Goal: Information Seeking & Learning: Learn about a topic

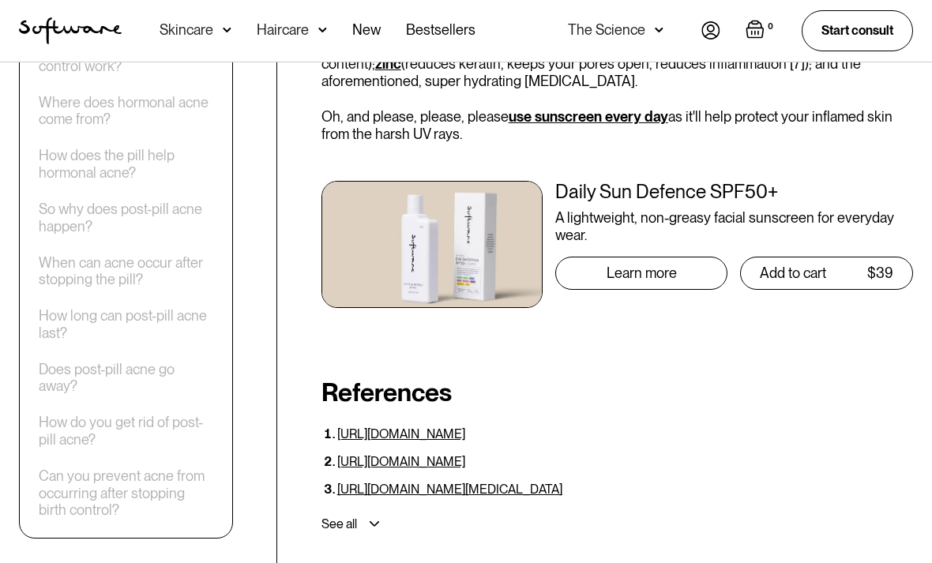
scroll to position [4783, 0]
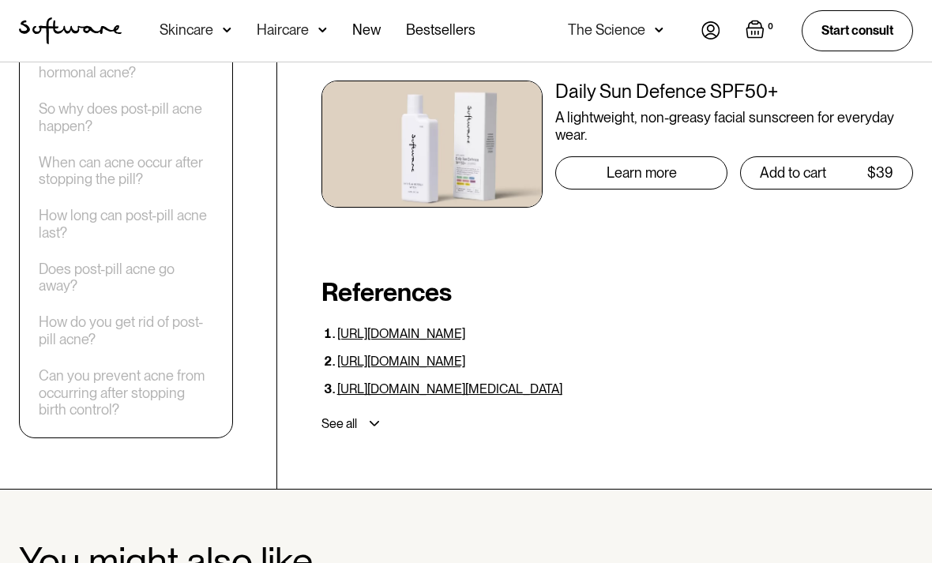
scroll to position [5064, 0]
